Goal: Navigation & Orientation: Find specific page/section

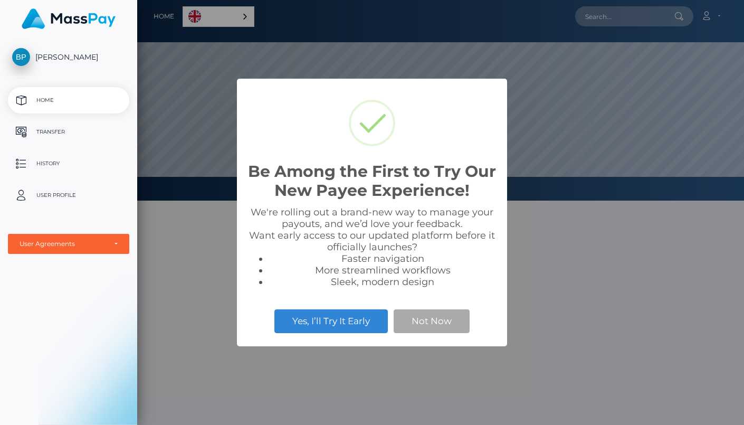
scroll to position [201, 607]
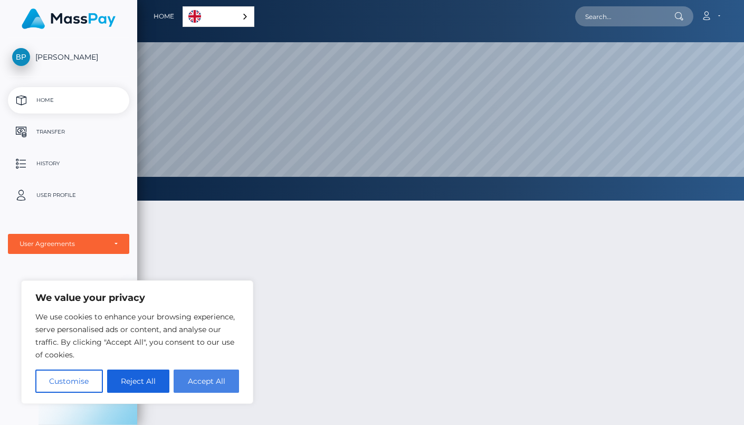
click at [201, 388] on button "Accept All" at bounding box center [206, 380] width 65 height 23
checkbox input "true"
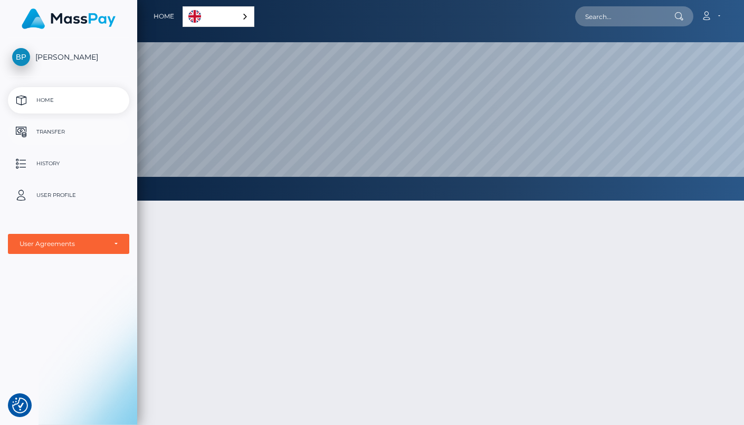
click at [44, 139] on p "Transfer" at bounding box center [68, 132] width 113 height 16
click at [37, 129] on p "Transfer" at bounding box center [68, 132] width 113 height 16
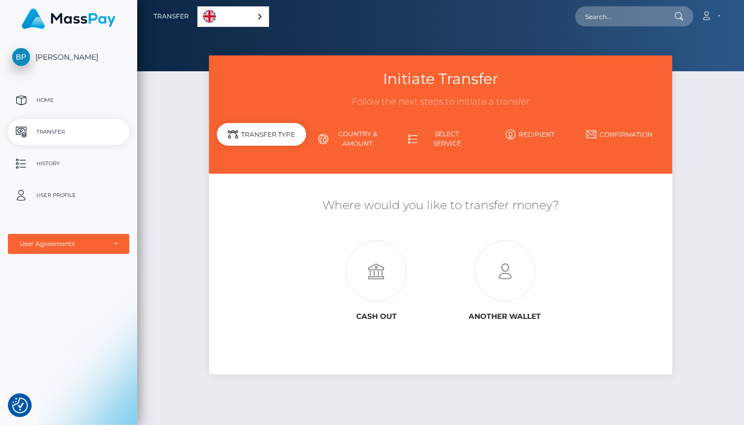
click at [41, 168] on p "History" at bounding box center [68, 164] width 113 height 16
click at [54, 198] on p "User Profile" at bounding box center [68, 195] width 113 height 16
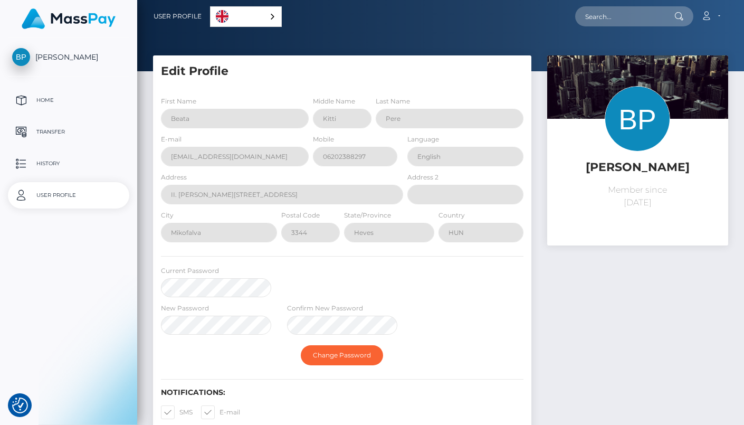
select select
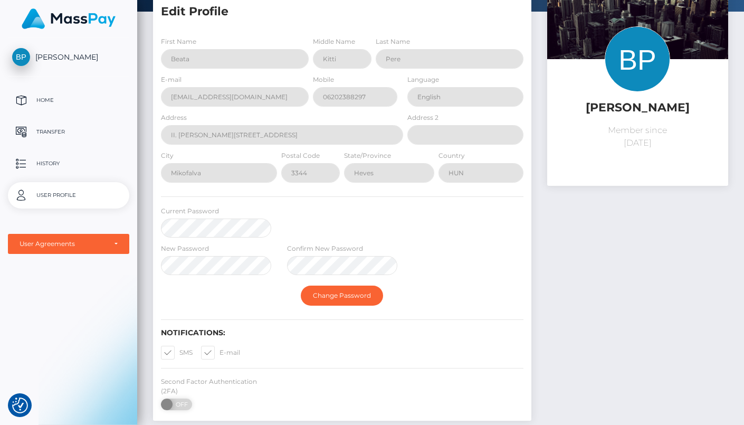
scroll to position [53, 0]
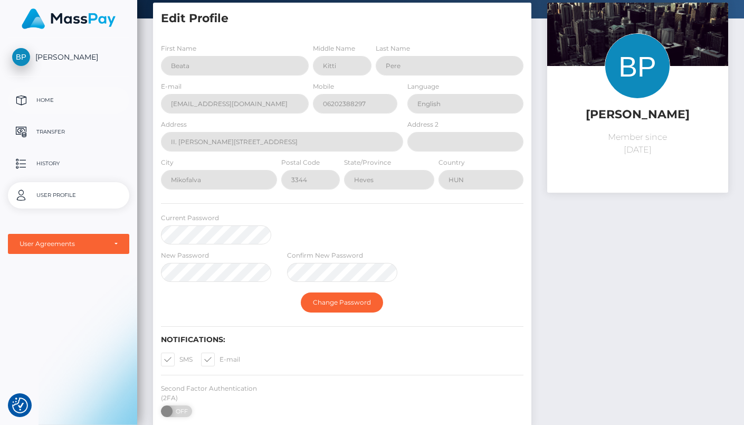
click at [39, 99] on p "Home" at bounding box center [68, 100] width 113 height 16
